Goal: Task Accomplishment & Management: Complete application form

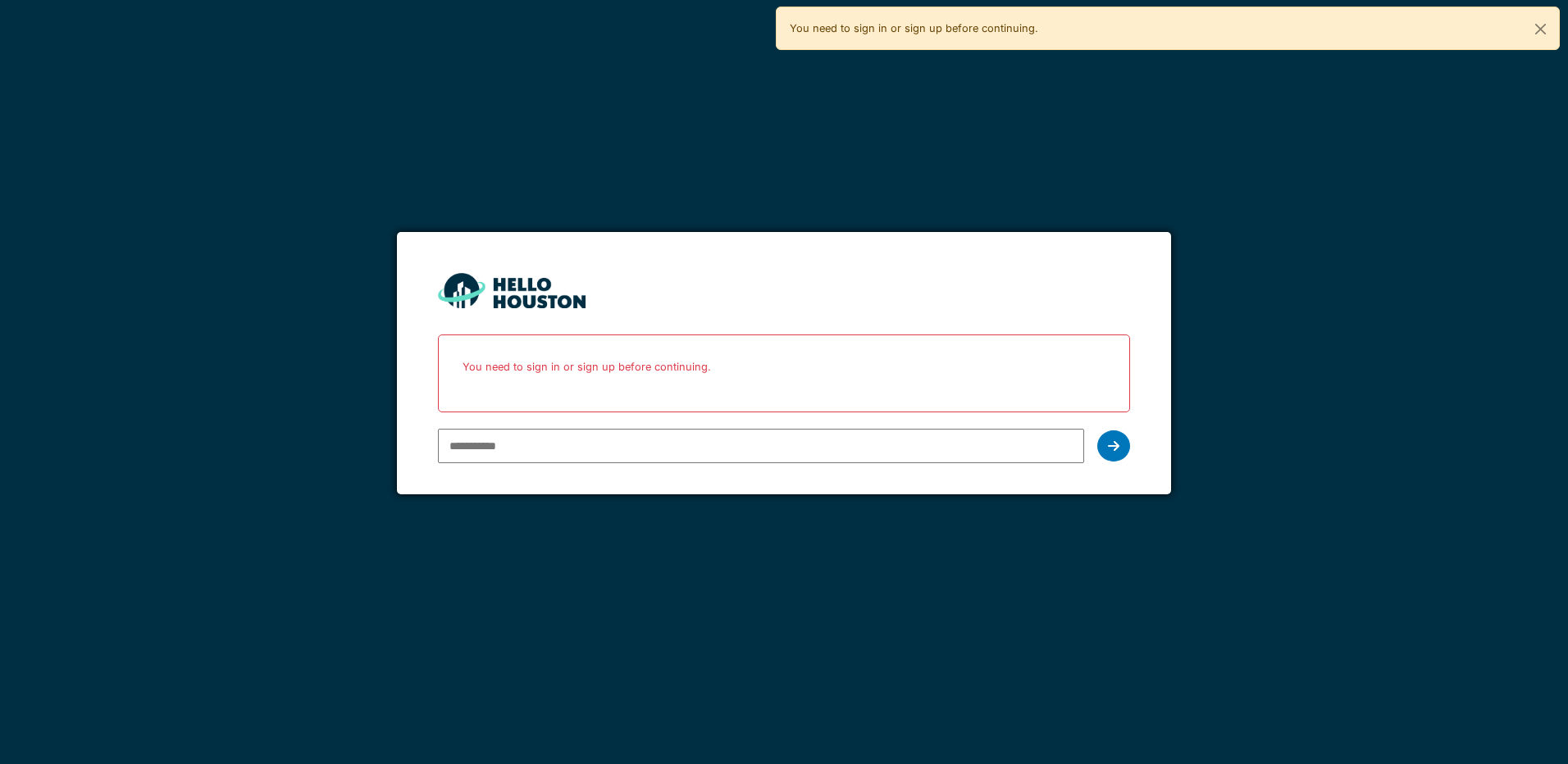
click at [771, 438] on input "email" at bounding box center [761, 445] width 646 height 34
click at [631, 442] on input "email" at bounding box center [761, 445] width 646 height 34
click at [874, 446] on input "email" at bounding box center [761, 445] width 646 height 34
click at [1095, 453] on div at bounding box center [784, 445] width 691 height 48
click at [1007, 449] on input "email" at bounding box center [761, 445] width 646 height 34
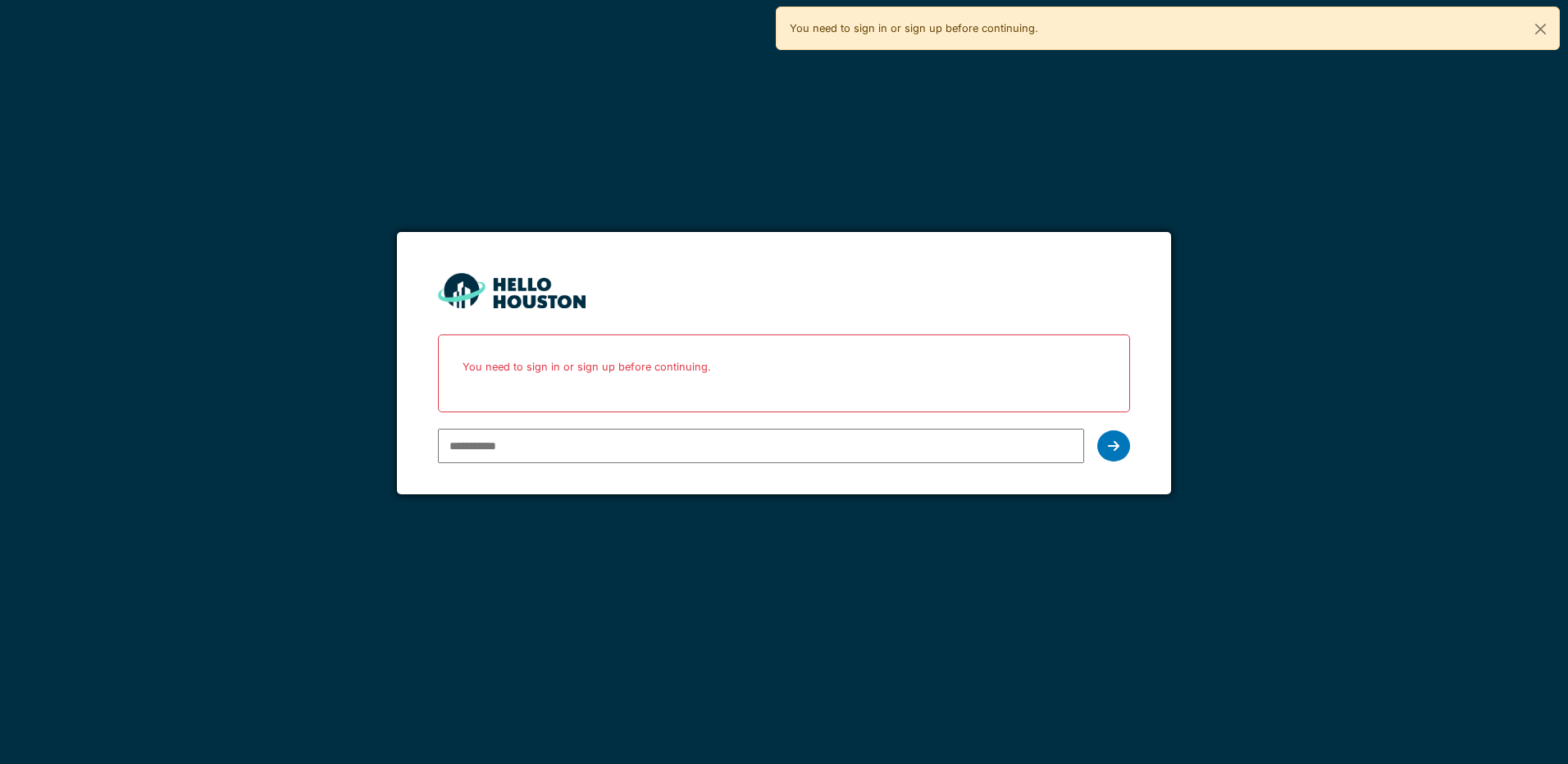
drag, startPoint x: 1077, startPoint y: 301, endPoint x: 952, endPoint y: 387, distance: 151.7
click at [482, 445] on input "email" at bounding box center [761, 445] width 646 height 34
drag, startPoint x: 482, startPoint y: 445, endPoint x: 461, endPoint y: 447, distance: 21.1
click at [461, 447] on input "email" at bounding box center [761, 445] width 646 height 34
type input "**********"
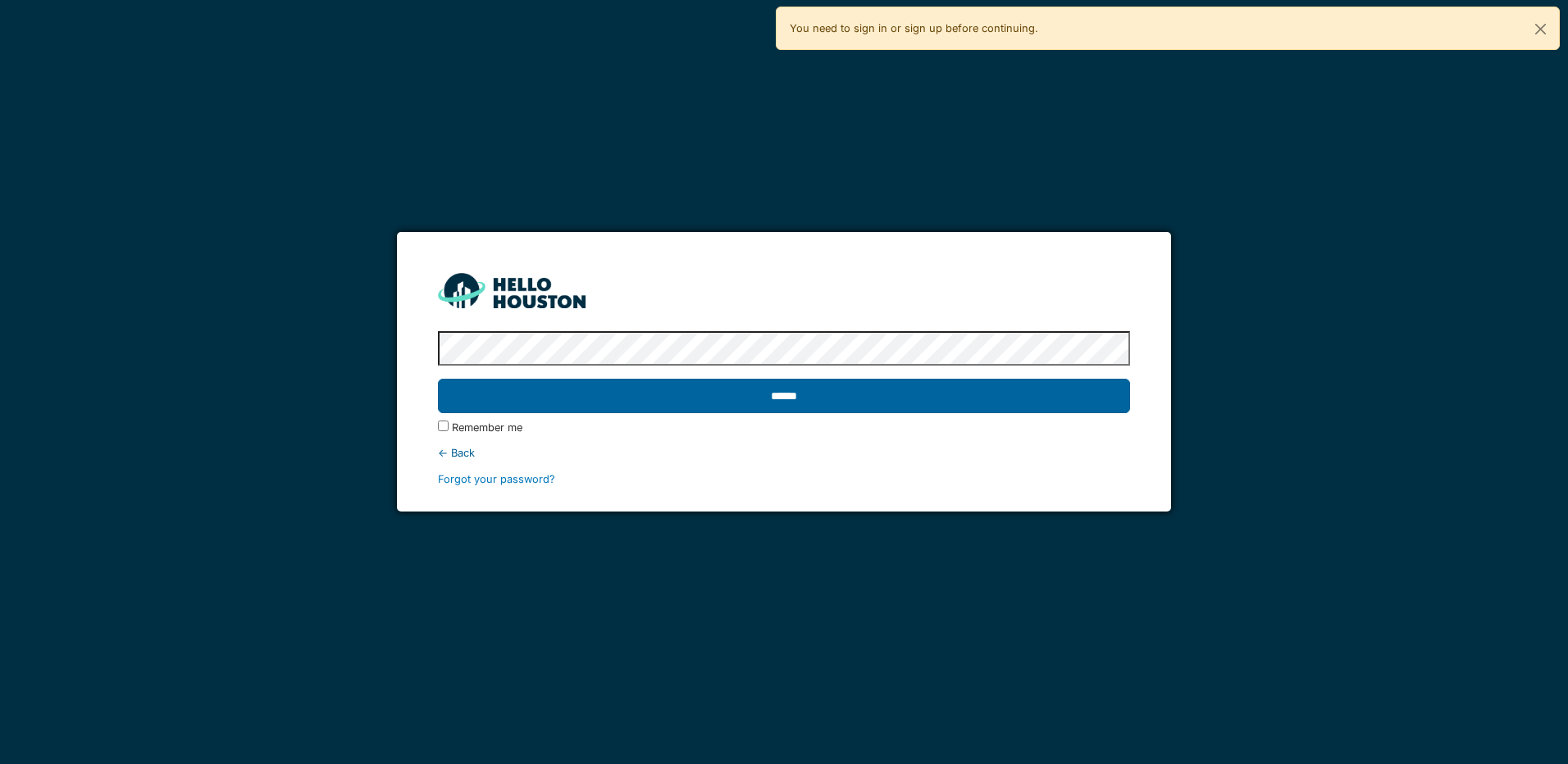
click at [527, 391] on input "******" at bounding box center [784, 396] width 691 height 34
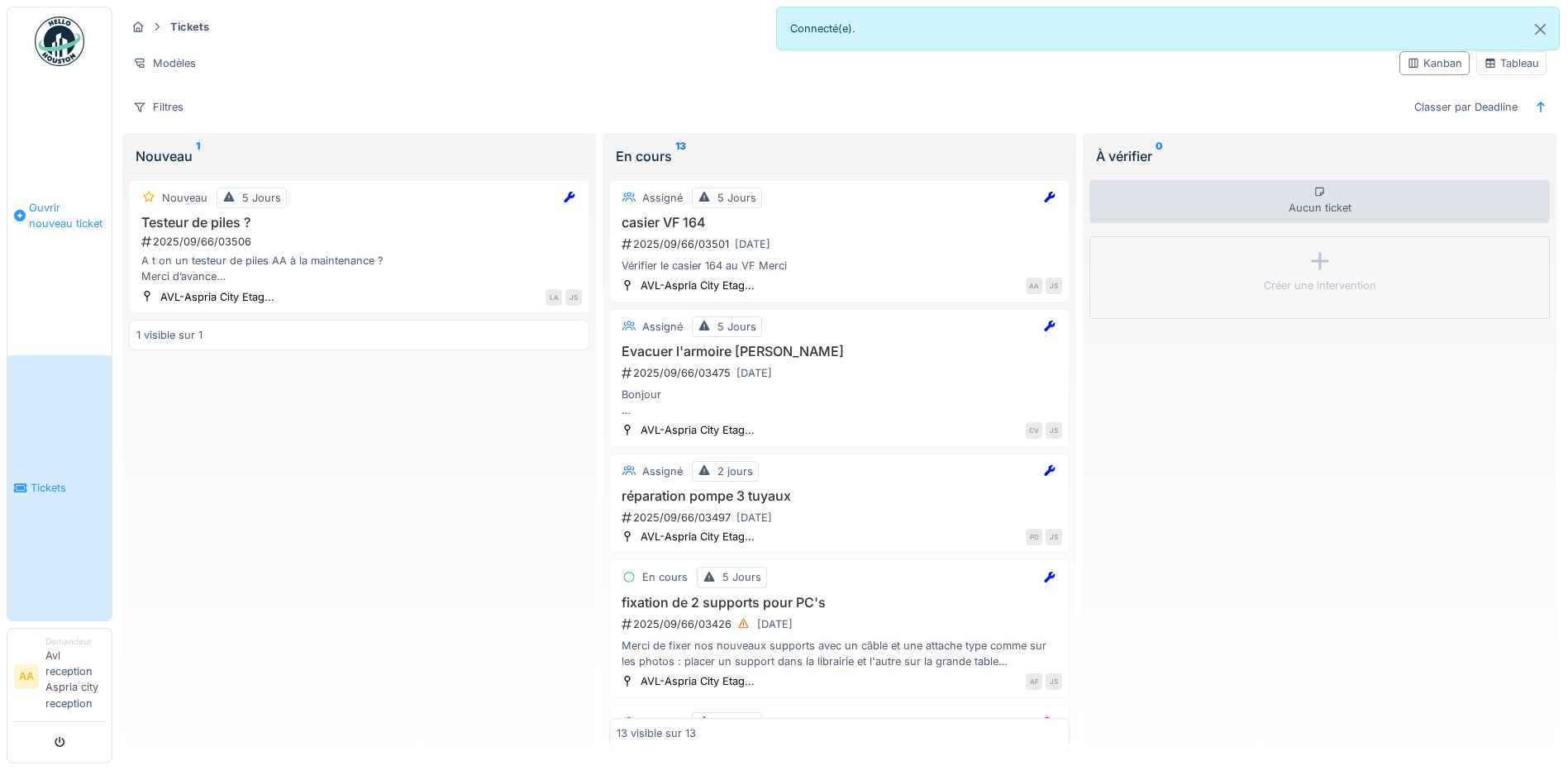
click at [90, 252] on link "Ouvrir nouveau ticket" at bounding box center [59, 215] width 104 height 280
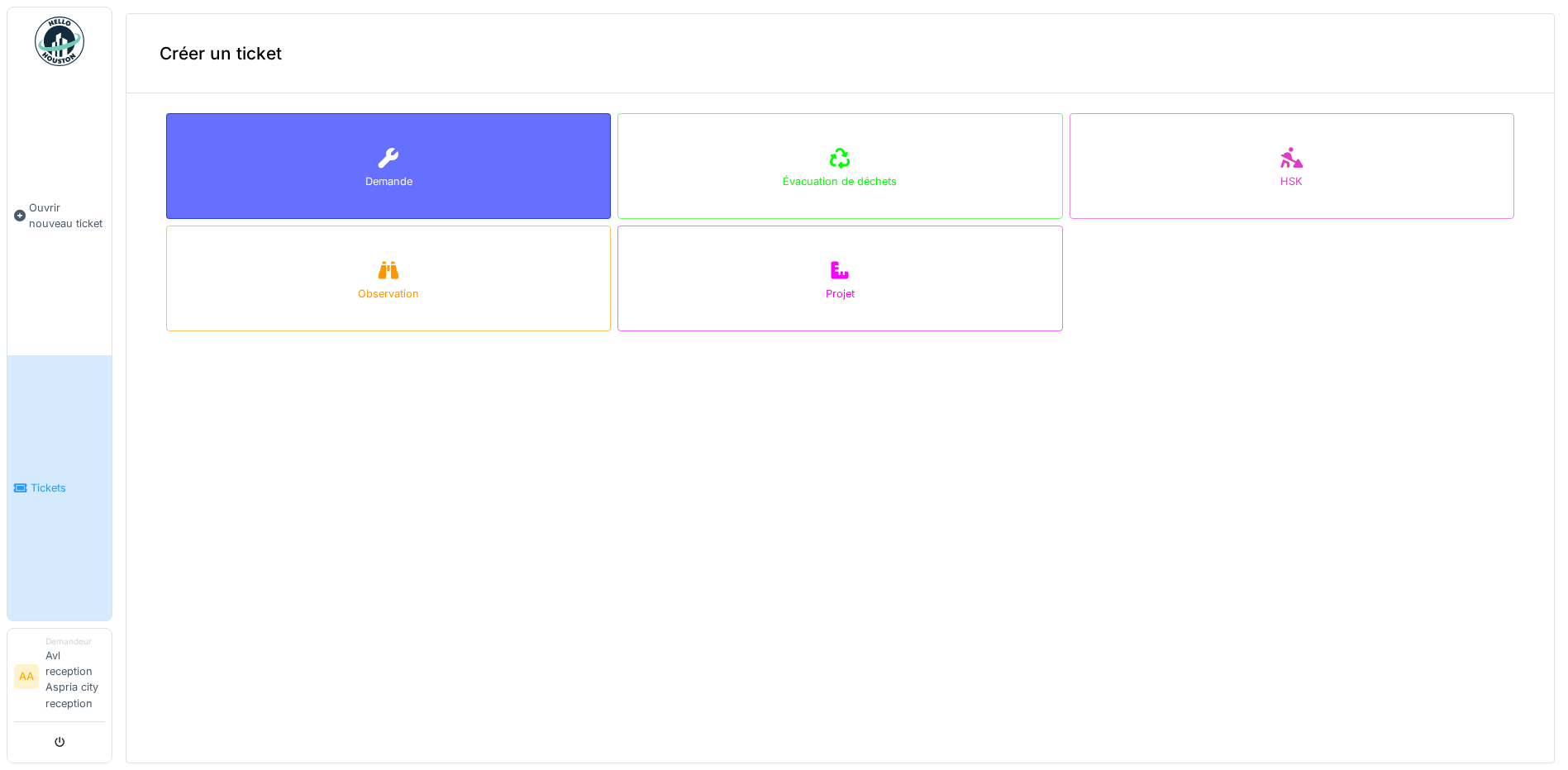
click at [438, 201] on div "Demande" at bounding box center [388, 166] width 445 height 106
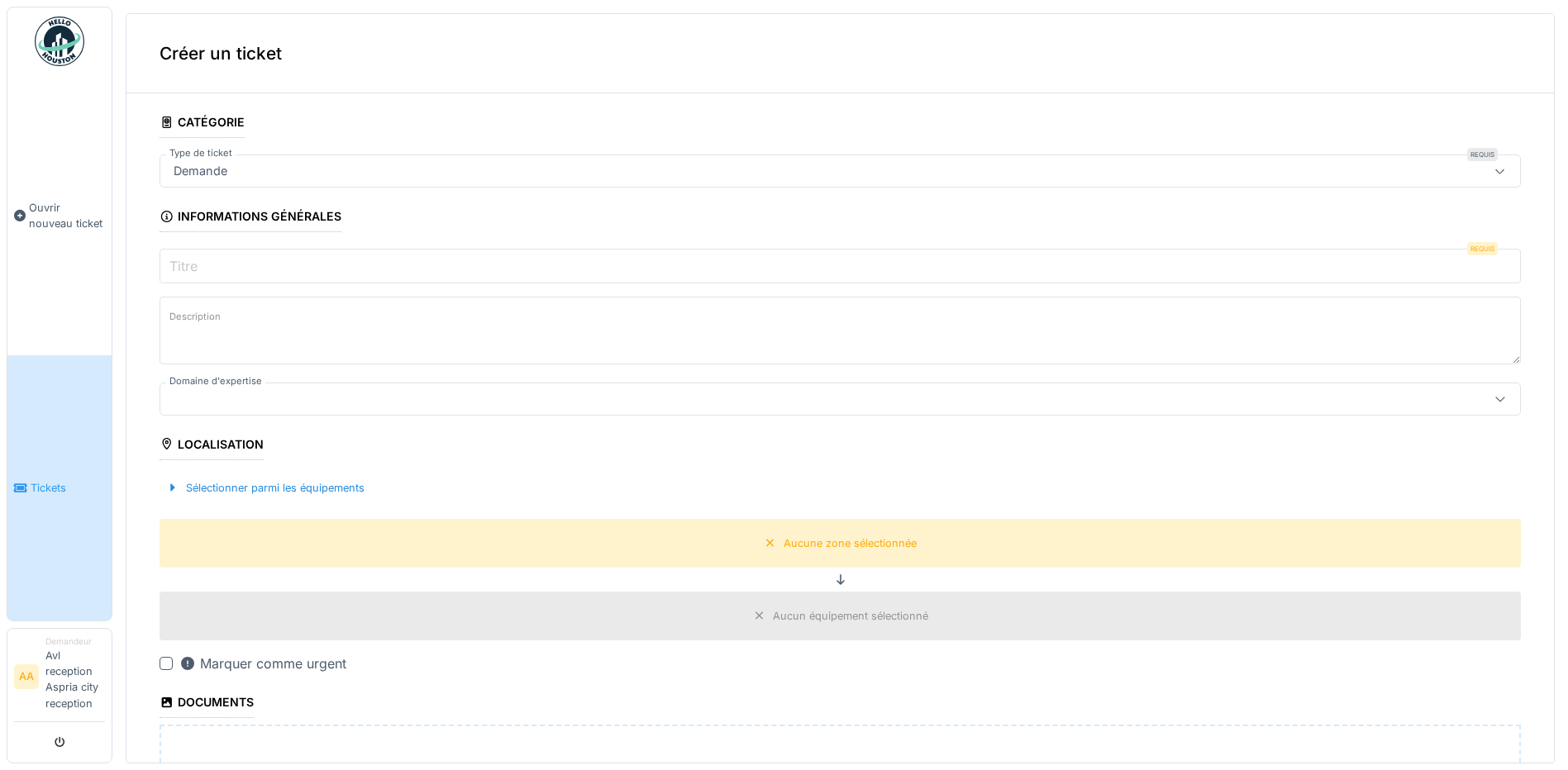
click at [369, 257] on input "Titre" at bounding box center [840, 266] width 1361 height 35
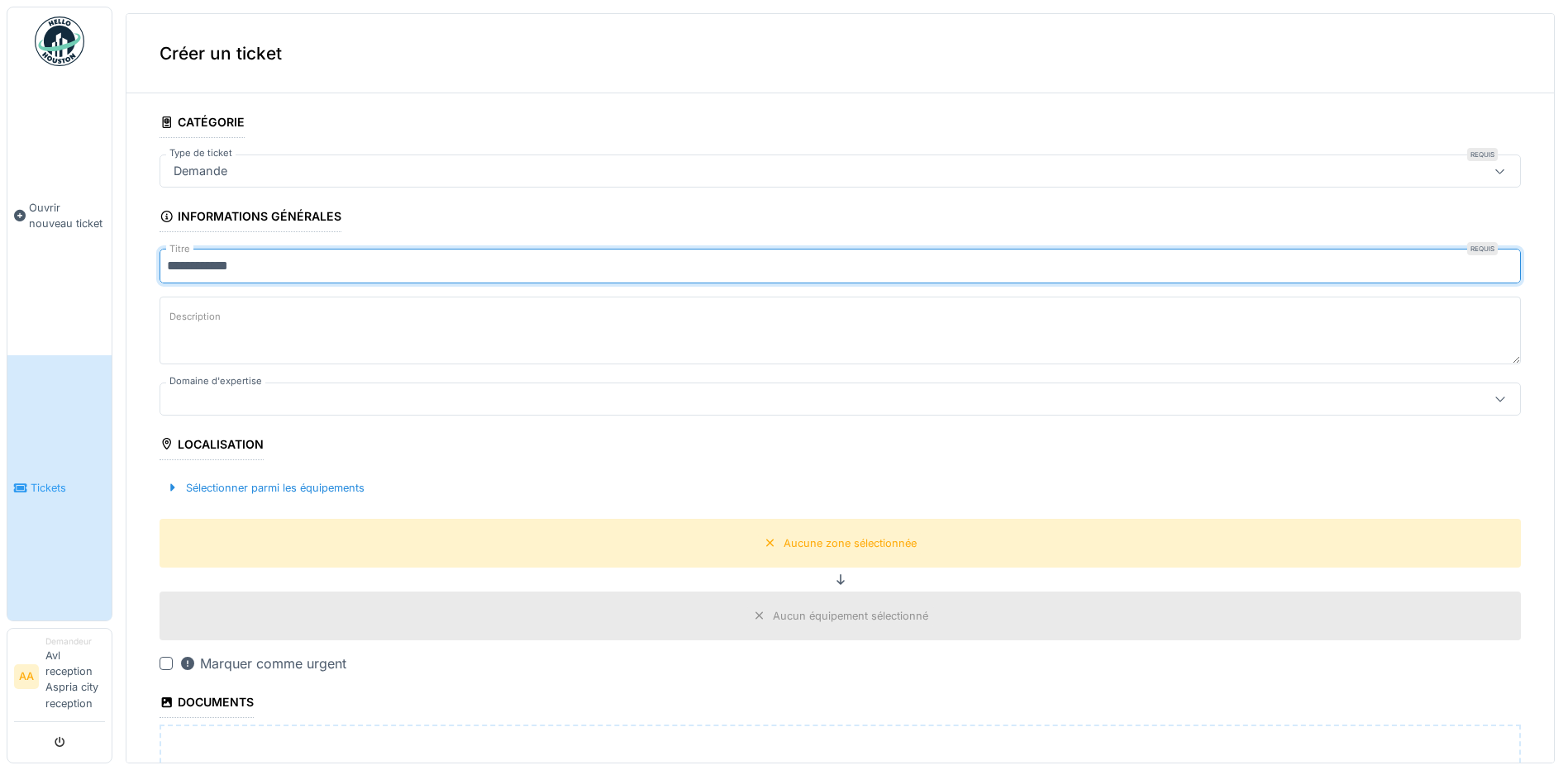
type input "**********"
click at [331, 307] on textarea "Description" at bounding box center [840, 330] width 1361 height 68
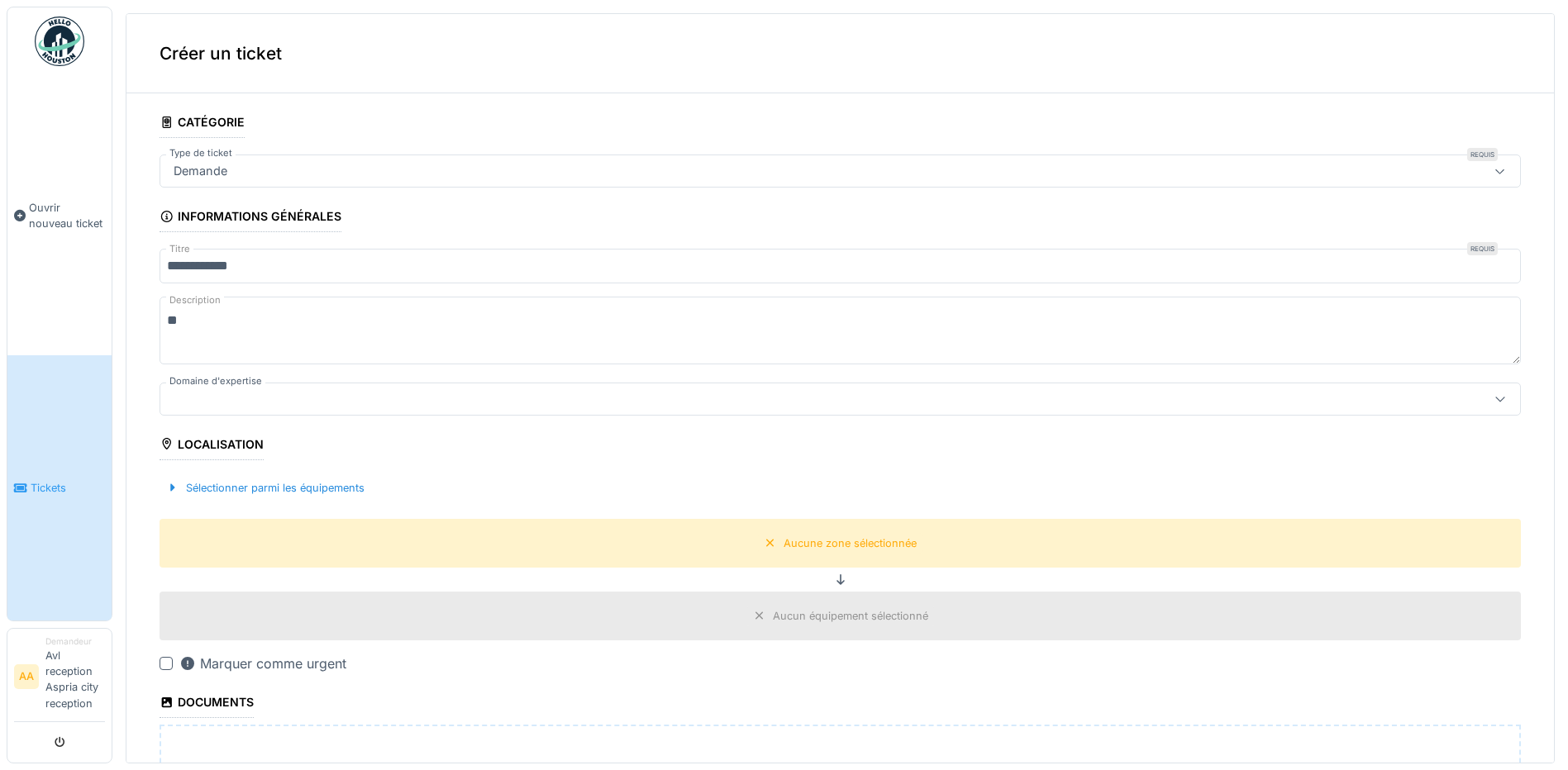
type textarea "*"
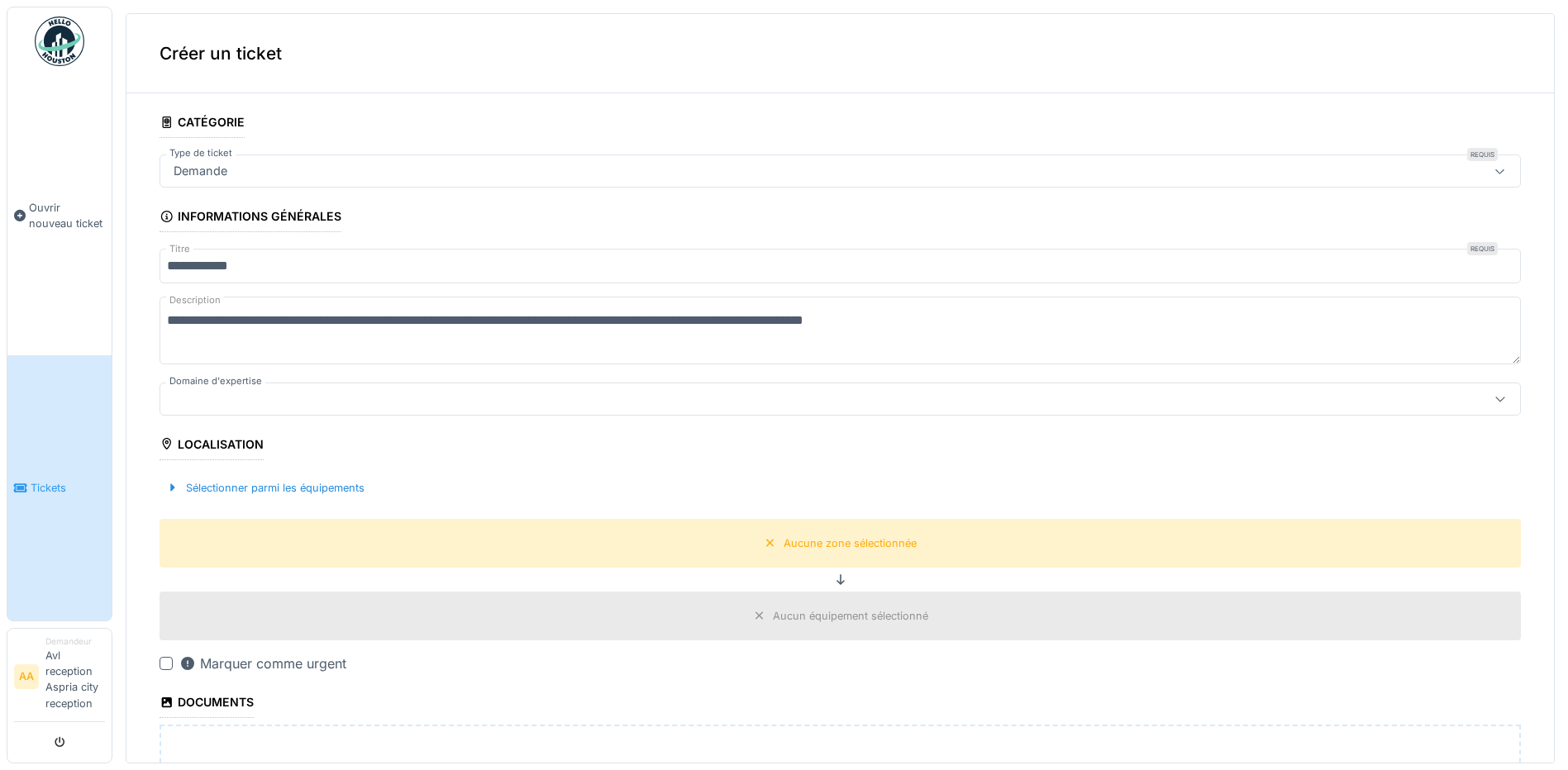
click at [681, 319] on textarea "**********" at bounding box center [840, 330] width 1361 height 68
type textarea "**********"
click at [353, 396] on div at bounding box center [766, 398] width 1198 height 18
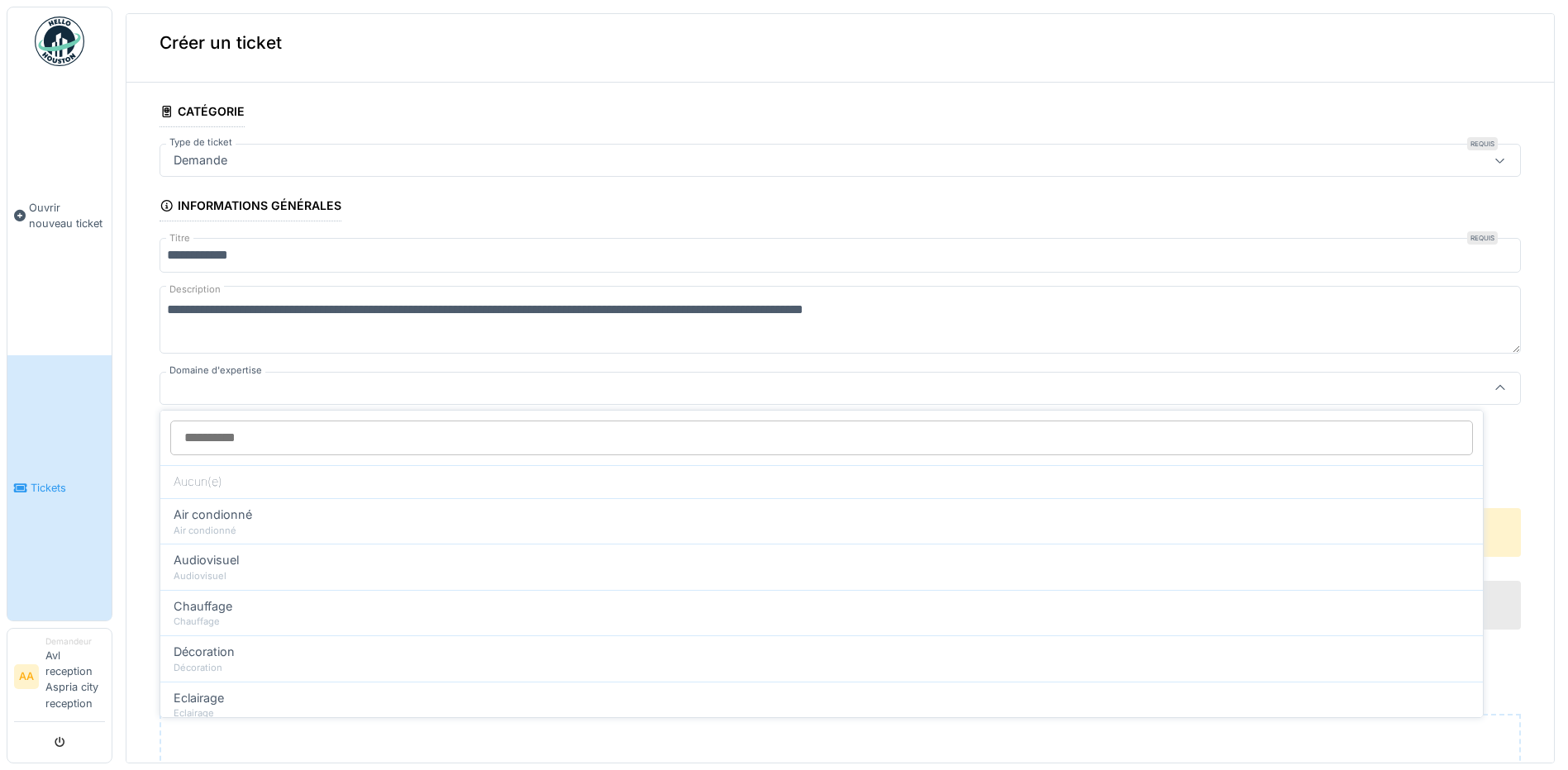
click at [323, 433] on input "Domaine d'expertise" at bounding box center [821, 437] width 1303 height 35
click at [325, 380] on div at bounding box center [766, 388] width 1198 height 18
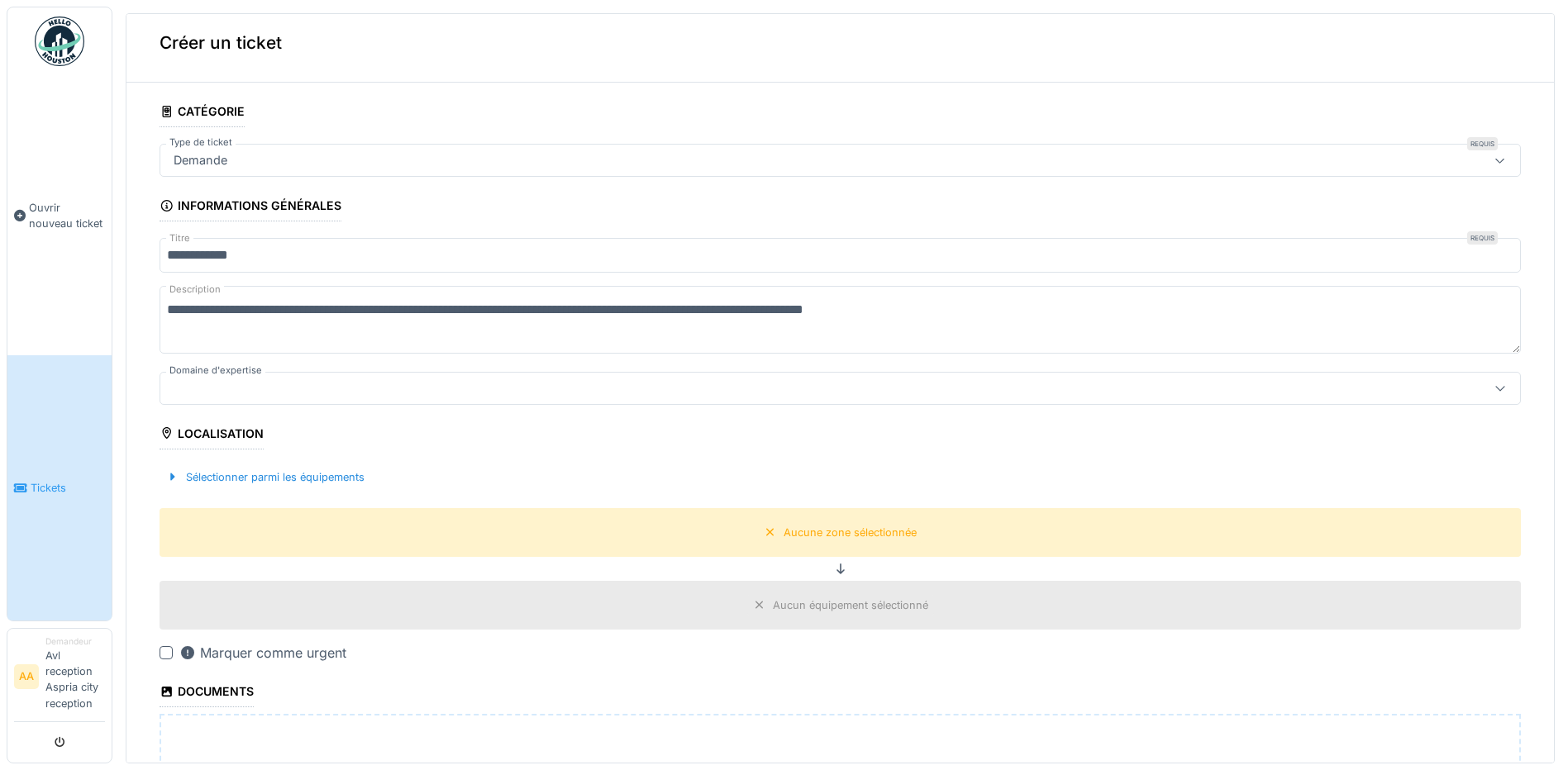
click at [325, 380] on div at bounding box center [766, 388] width 1198 height 18
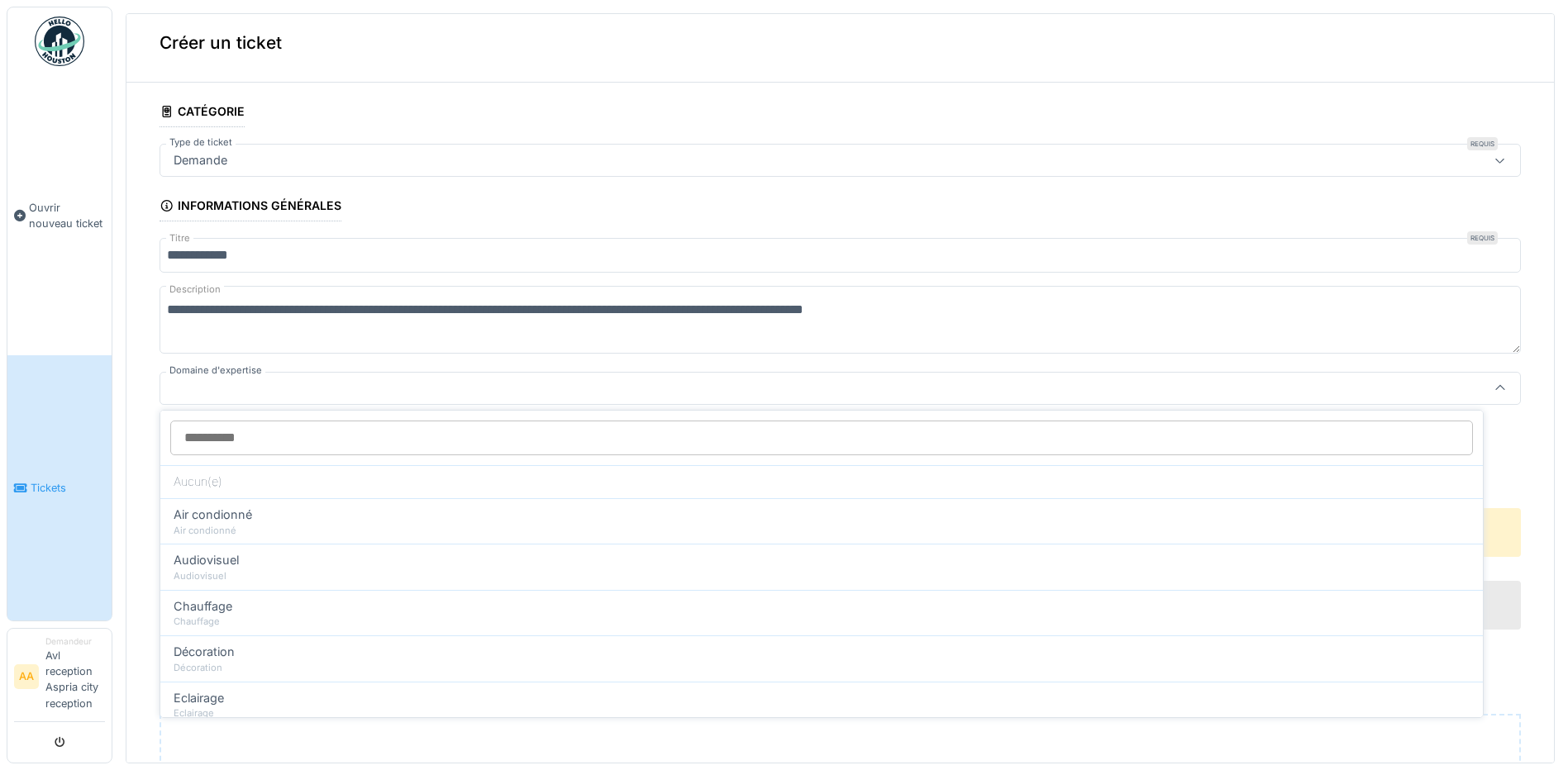
click at [325, 380] on div at bounding box center [766, 388] width 1198 height 18
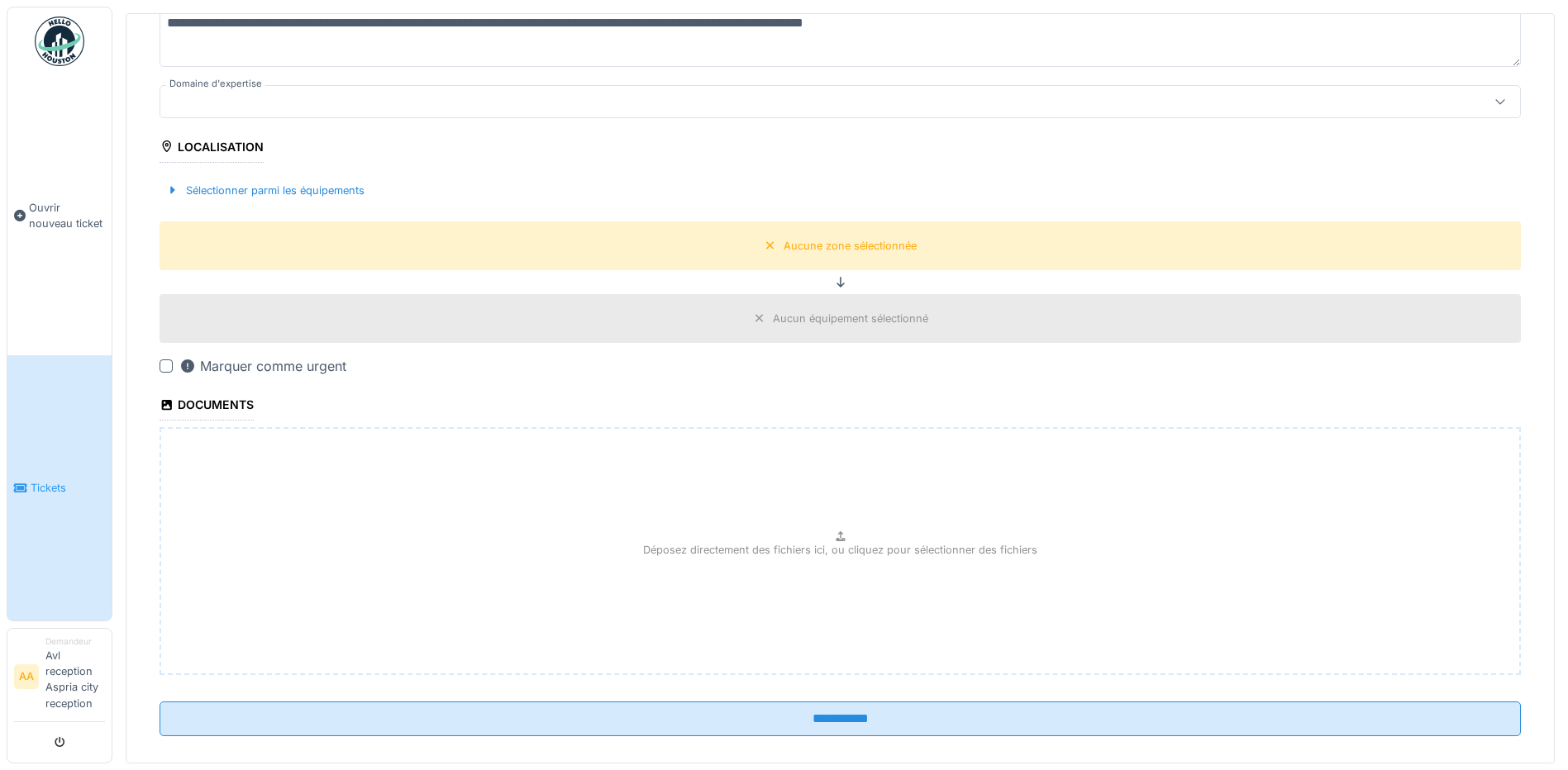
scroll to position [318, 0]
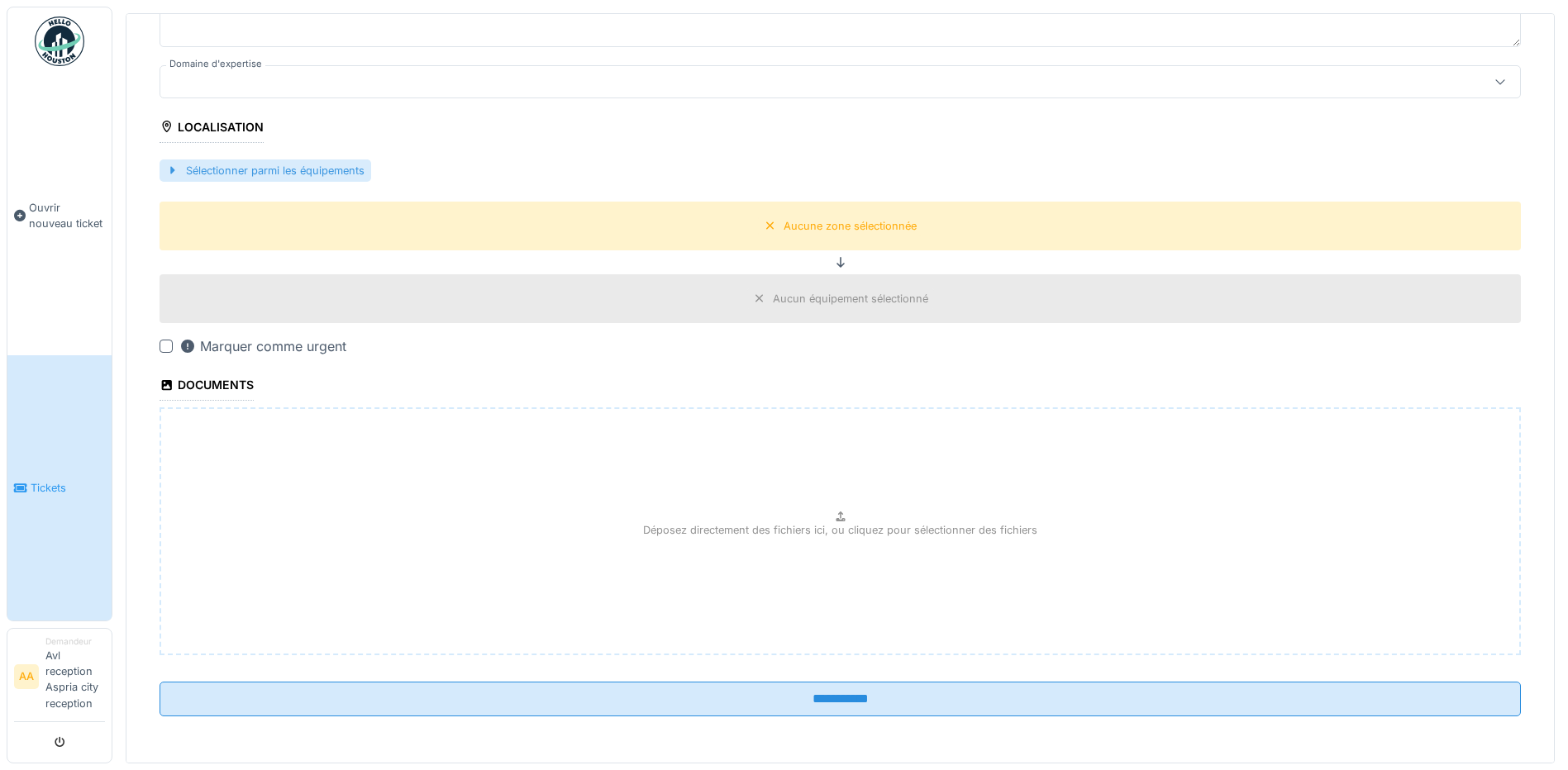
click at [218, 172] on div "Sélectionner parmi les équipements" at bounding box center [265, 170] width 212 height 22
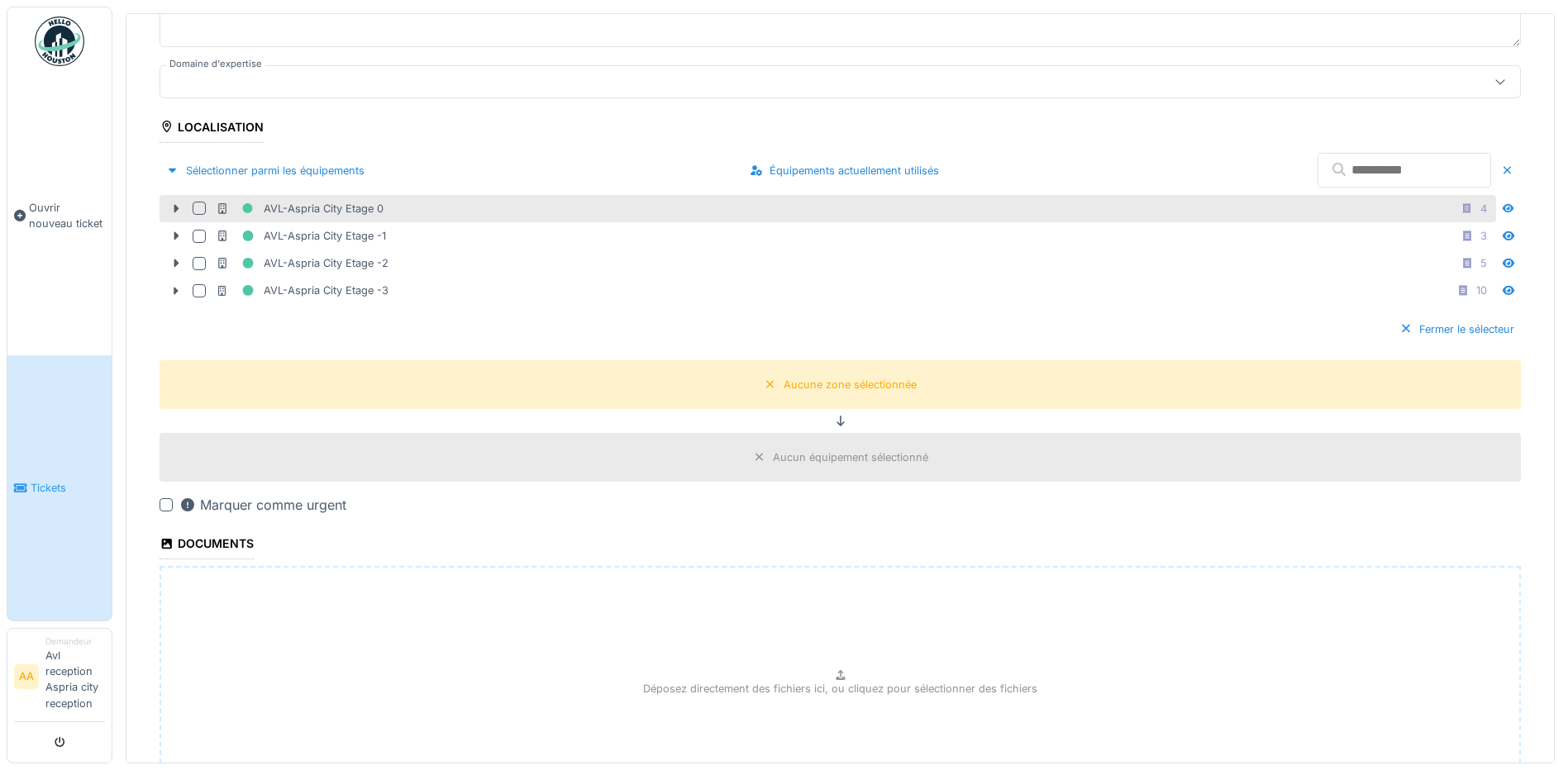
click at [355, 208] on div "AVL-Aspria City Etage 0" at bounding box center [300, 208] width 168 height 20
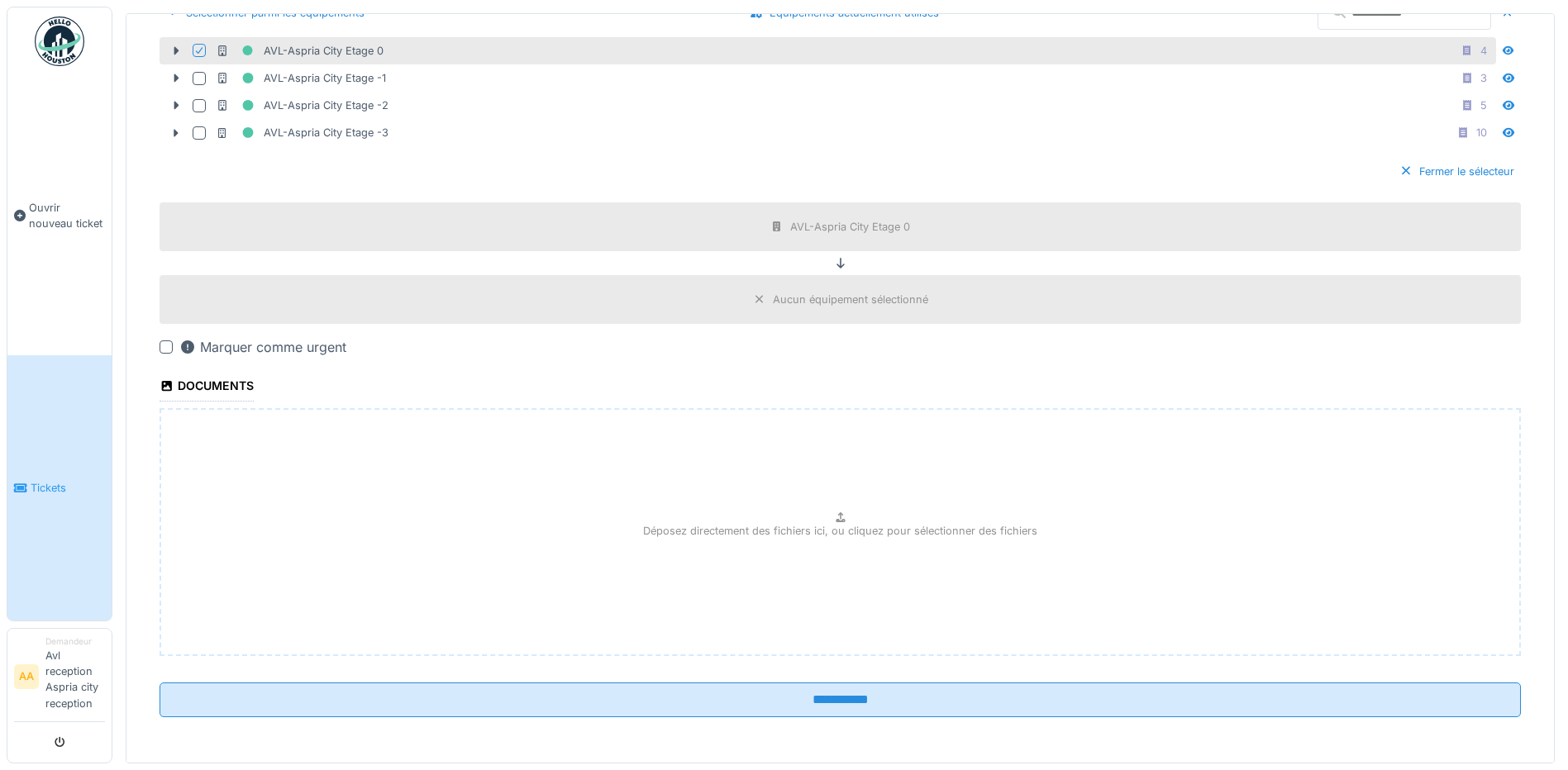
scroll to position [476, 0]
click at [170, 350] on div "Marquer comme urgent" at bounding box center [840, 346] width 1361 height 19
click at [170, 344] on div at bounding box center [166, 346] width 14 height 14
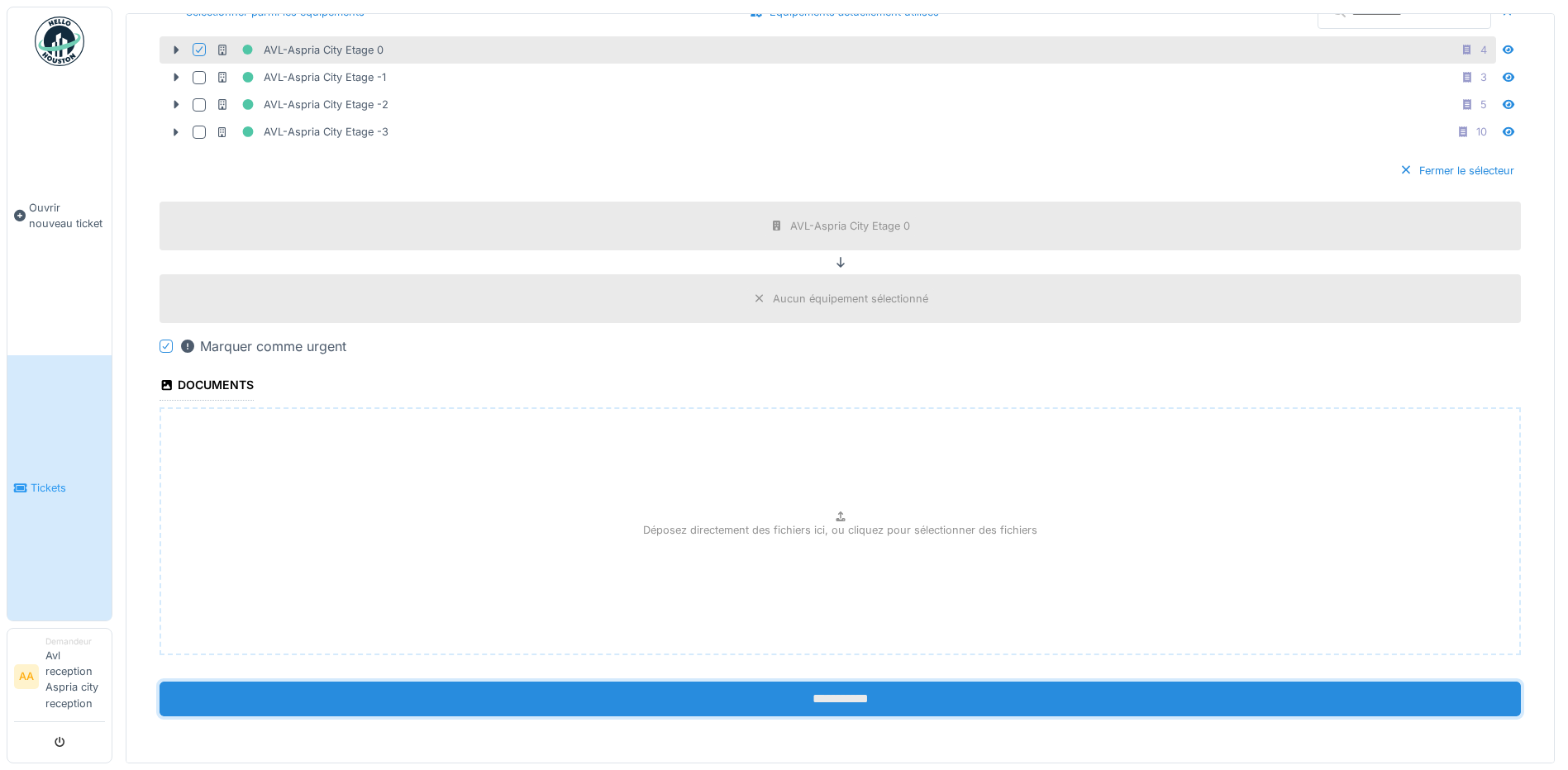
click at [313, 689] on input "**********" at bounding box center [840, 699] width 1361 height 35
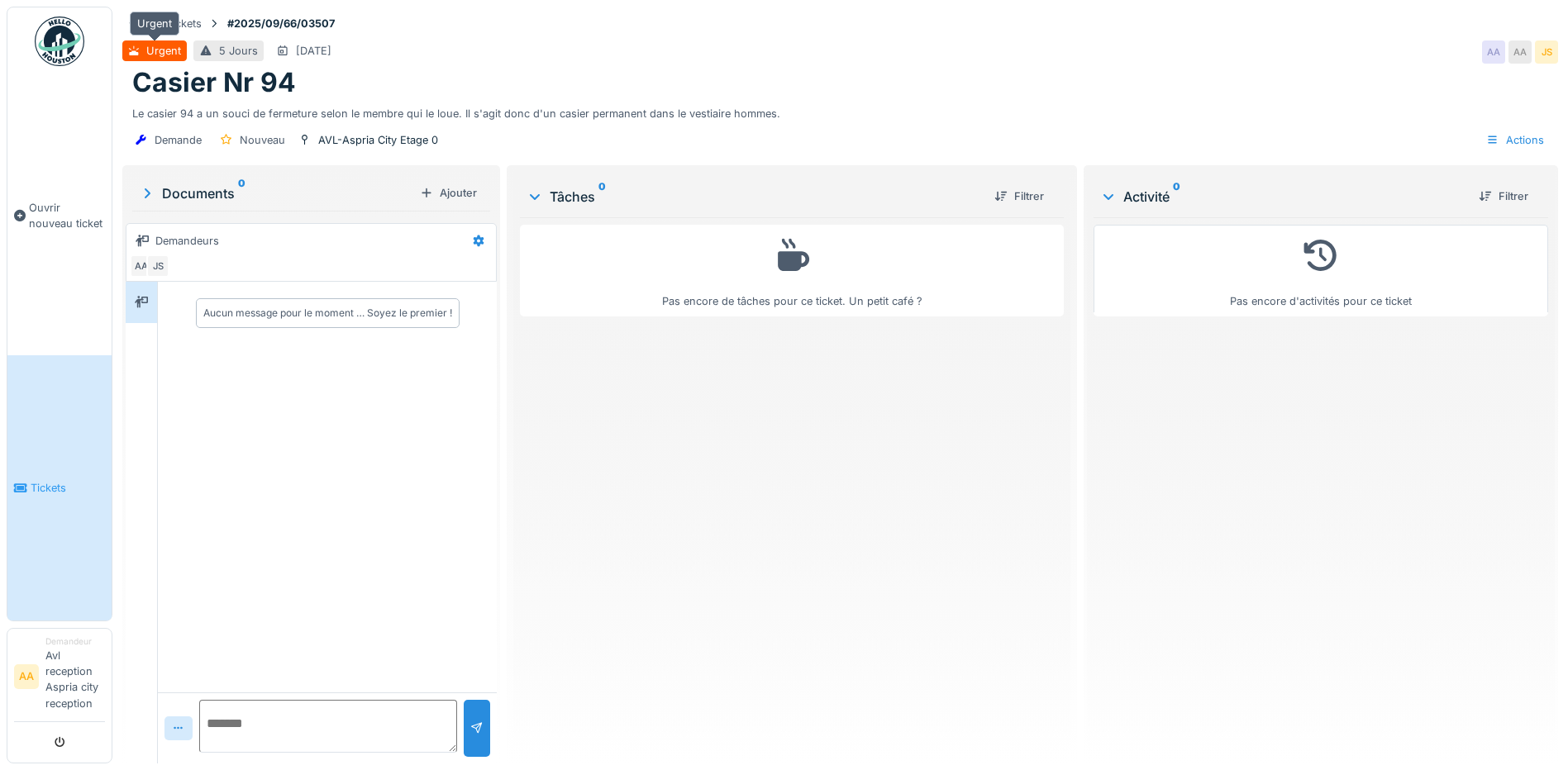
click at [178, 54] on div "Urgent" at bounding box center [164, 51] width 35 height 16
click at [174, 51] on div "Urgent" at bounding box center [164, 51] width 35 height 16
click at [75, 667] on li "Demandeur Avl reception Aspria city reception" at bounding box center [75, 677] width 59 height 83
click at [70, 316] on link "Ouvrir nouveau ticket" at bounding box center [59, 215] width 104 height 280
click at [58, 532] on link "Tickets" at bounding box center [59, 487] width 104 height 264
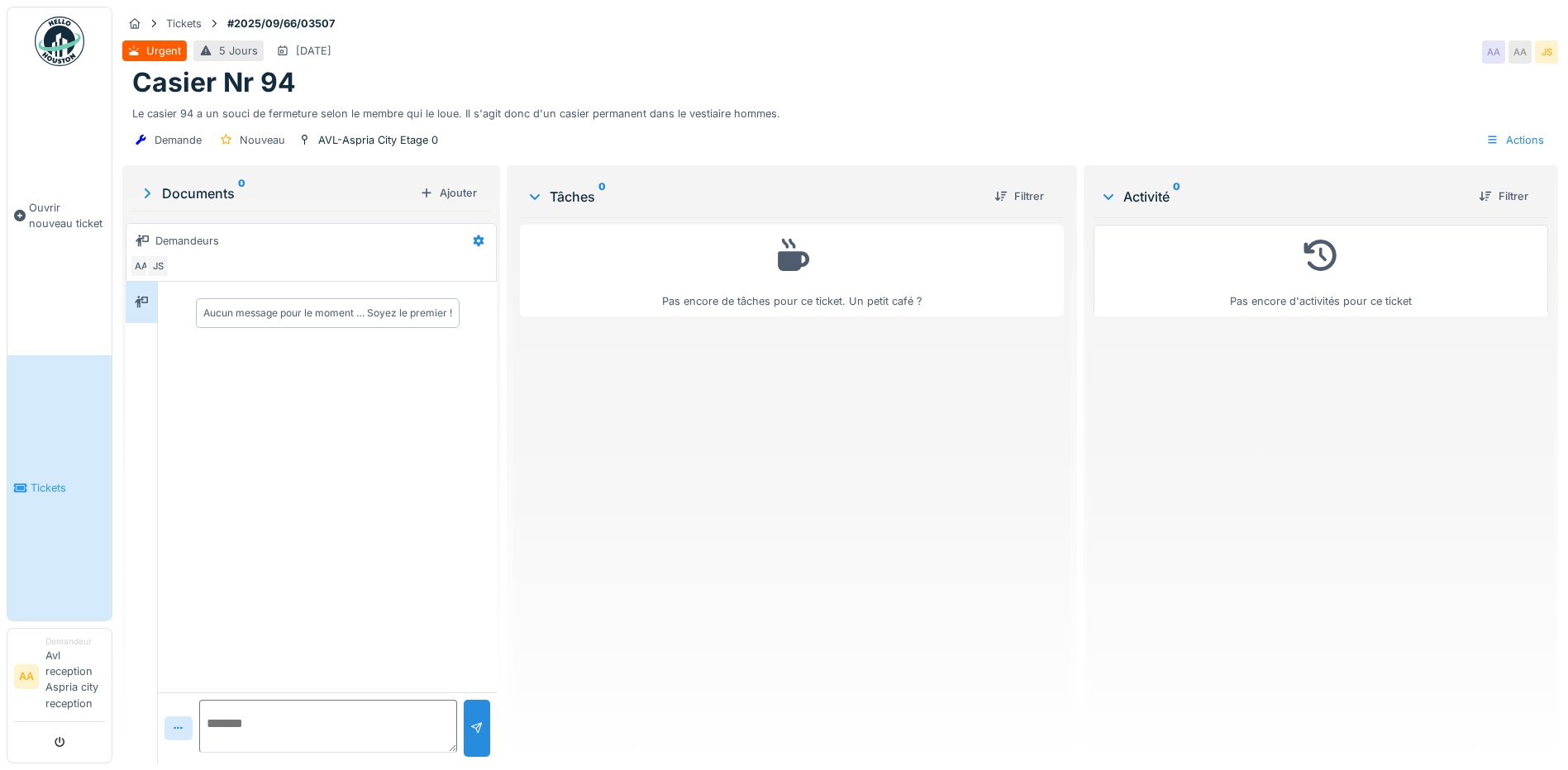
click at [307, 252] on div "Demandeurs" at bounding box center [297, 241] width 335 height 27
drag, startPoint x: 307, startPoint y: 252, endPoint x: 692, endPoint y: 404, distance: 413.9
click at [692, 404] on div "Pas encore de tâches pour ce ticket. Un petit café ?" at bounding box center [792, 484] width 544 height 533
click at [231, 51] on div "5 Jours" at bounding box center [238, 51] width 39 height 16
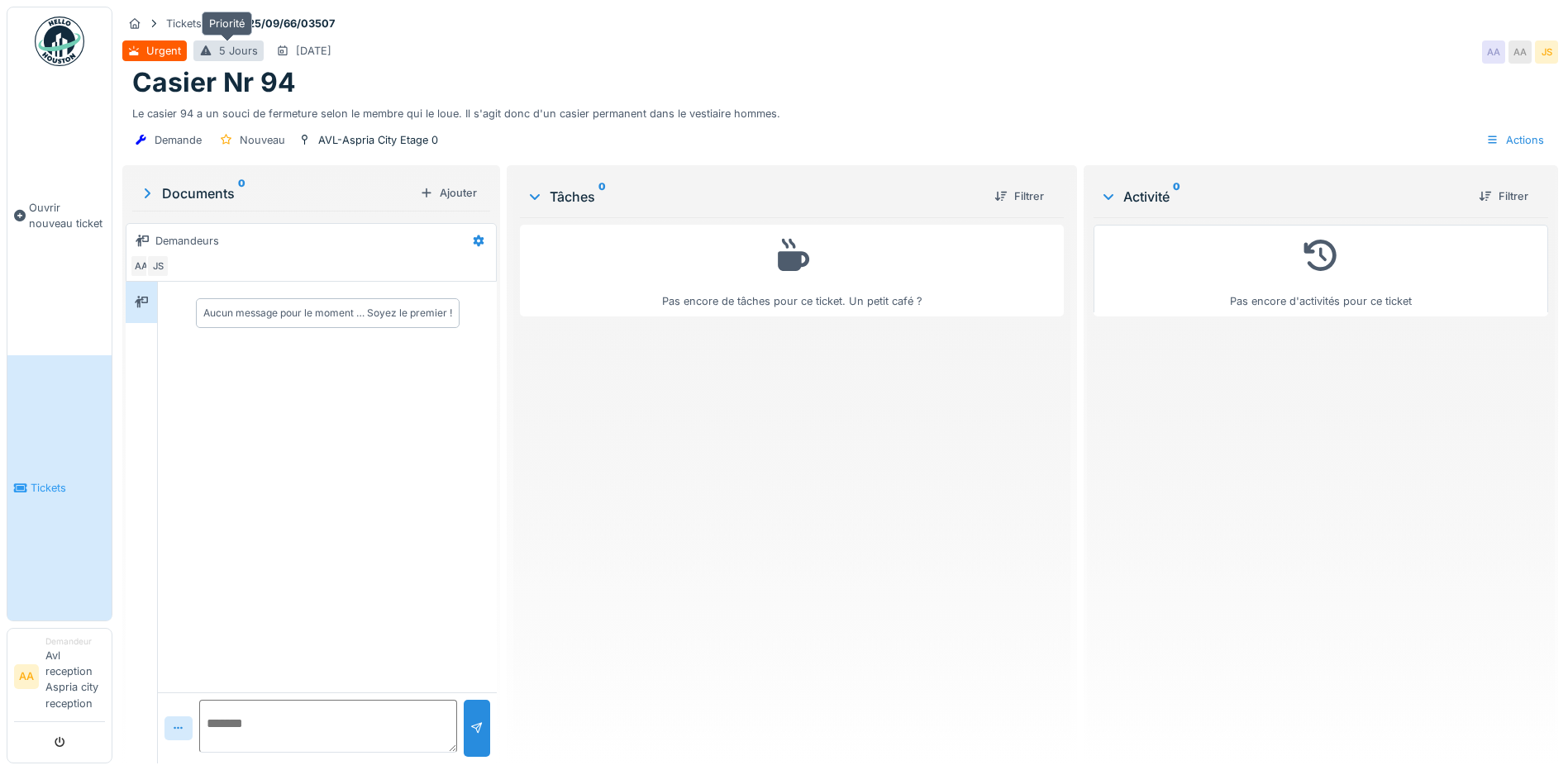
click at [231, 51] on div "5 Jours" at bounding box center [238, 51] width 39 height 16
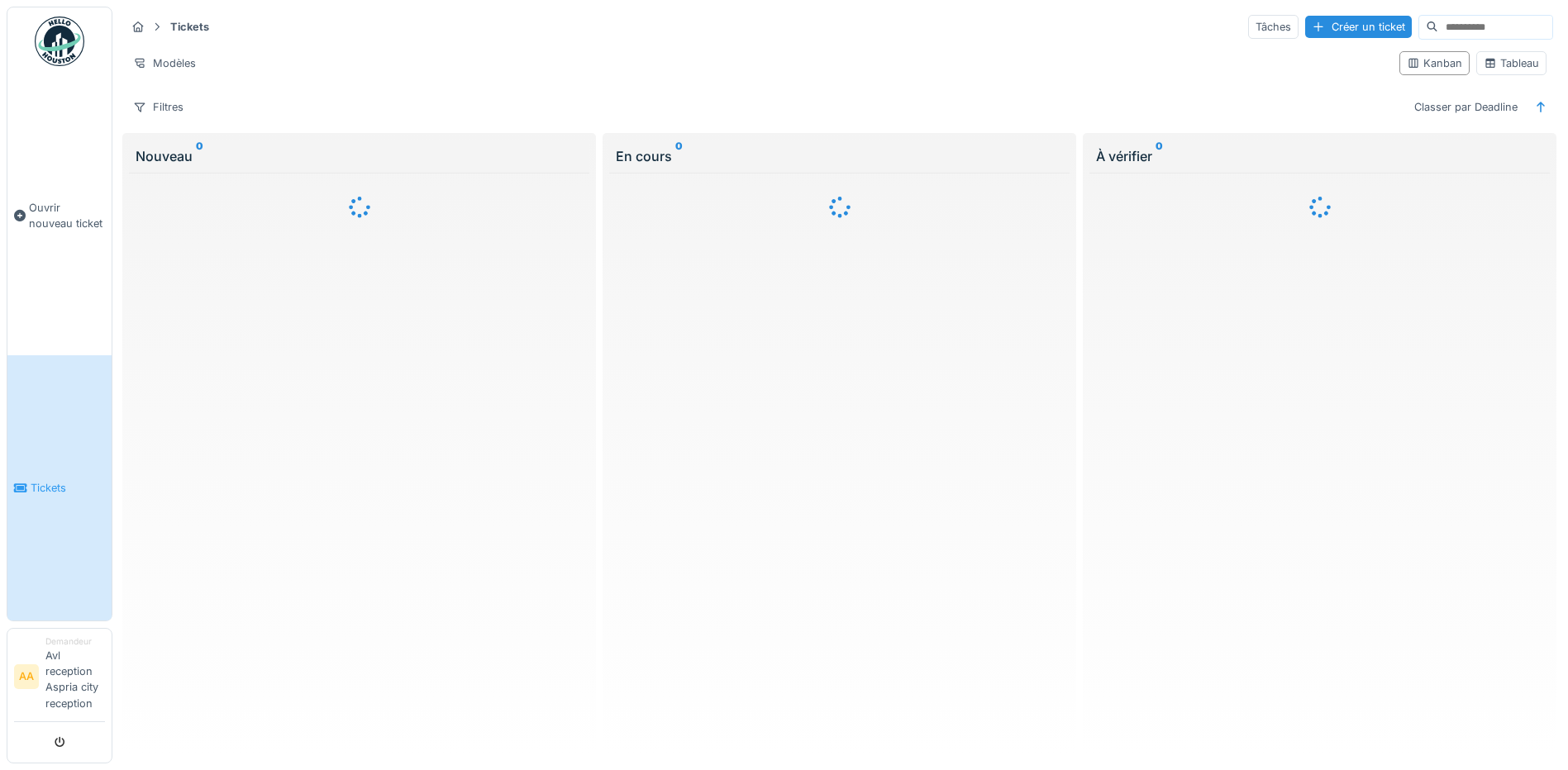
drag, startPoint x: 0, startPoint y: 0, endPoint x: 583, endPoint y: 376, distance: 693.7
click at [583, 376] on div at bounding box center [359, 461] width 460 height 576
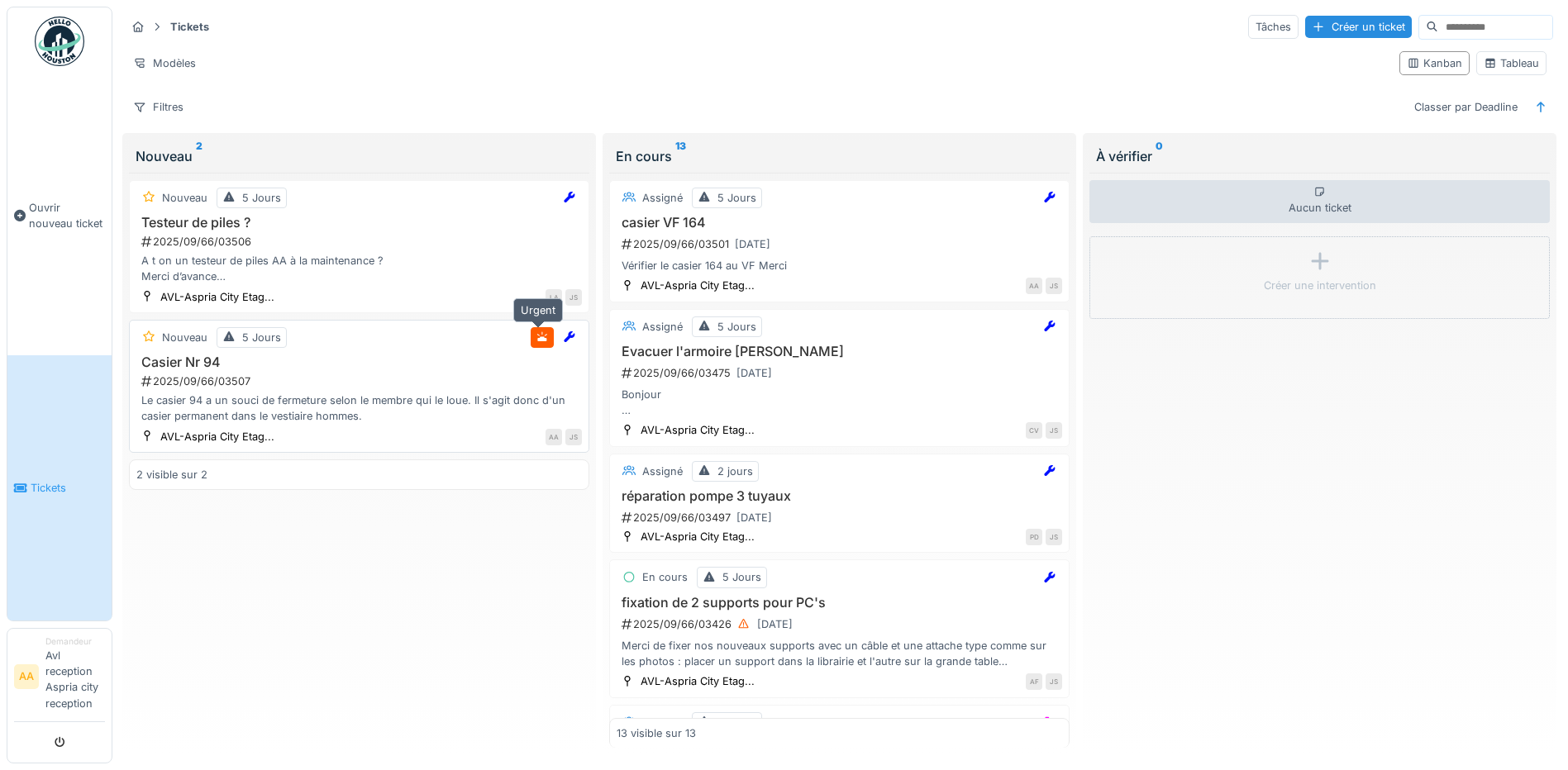
click at [537, 338] on icon at bounding box center [542, 337] width 10 height 10
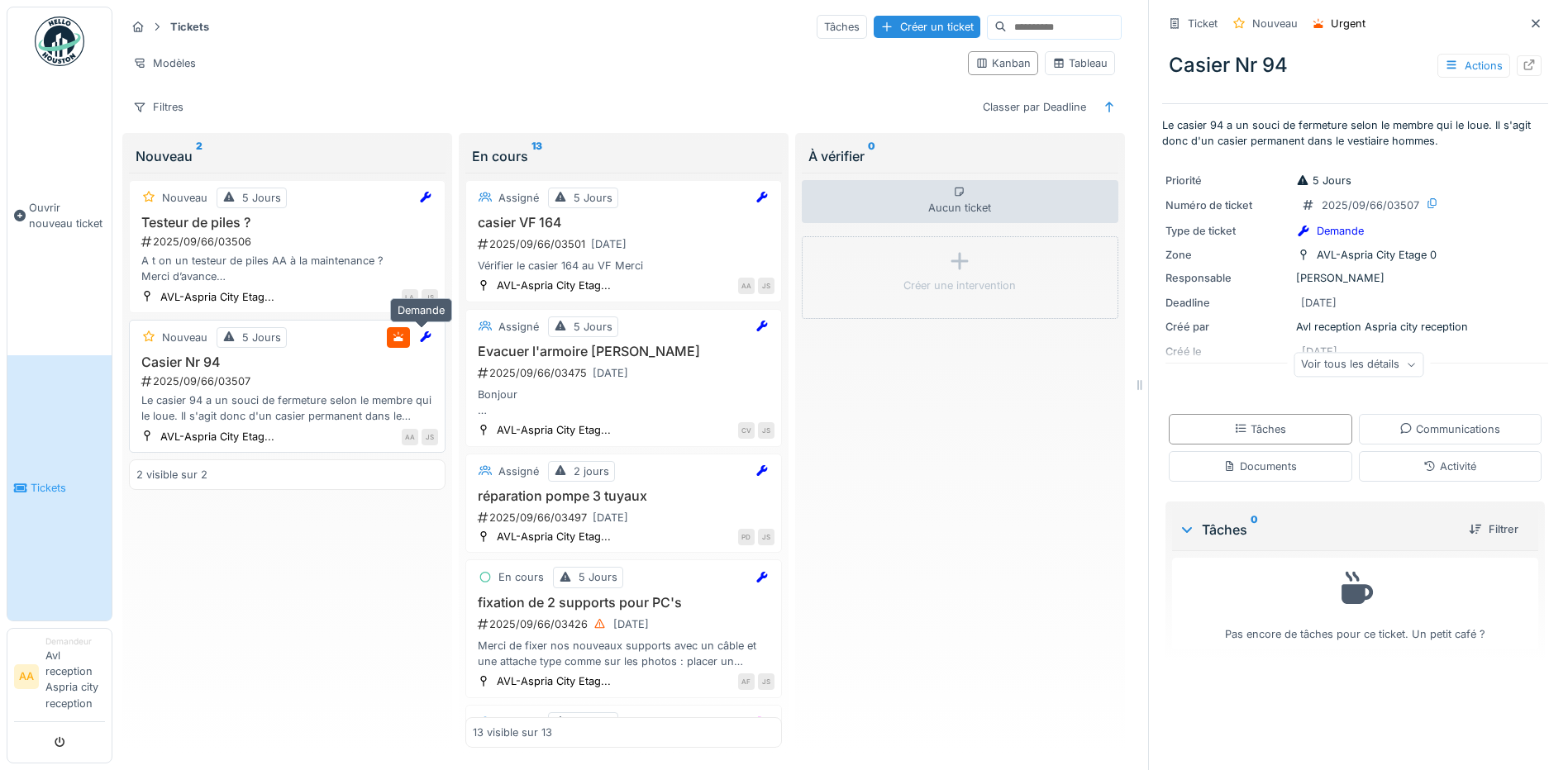
click at [423, 341] on icon at bounding box center [425, 336] width 14 height 11
click at [420, 341] on icon at bounding box center [425, 336] width 11 height 11
